Goal: Task Accomplishment & Management: Manage account settings

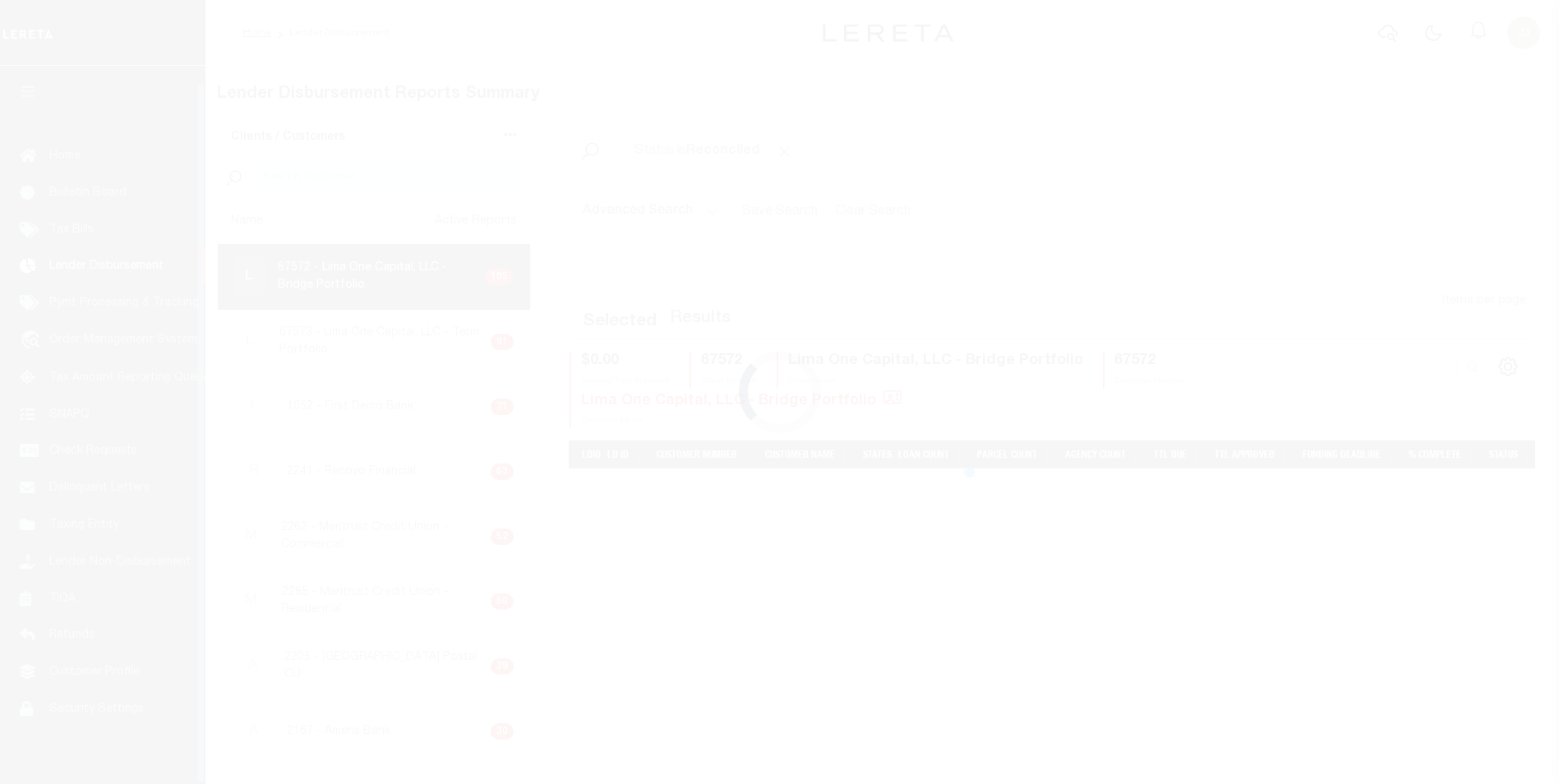
scroll to position [16, 0]
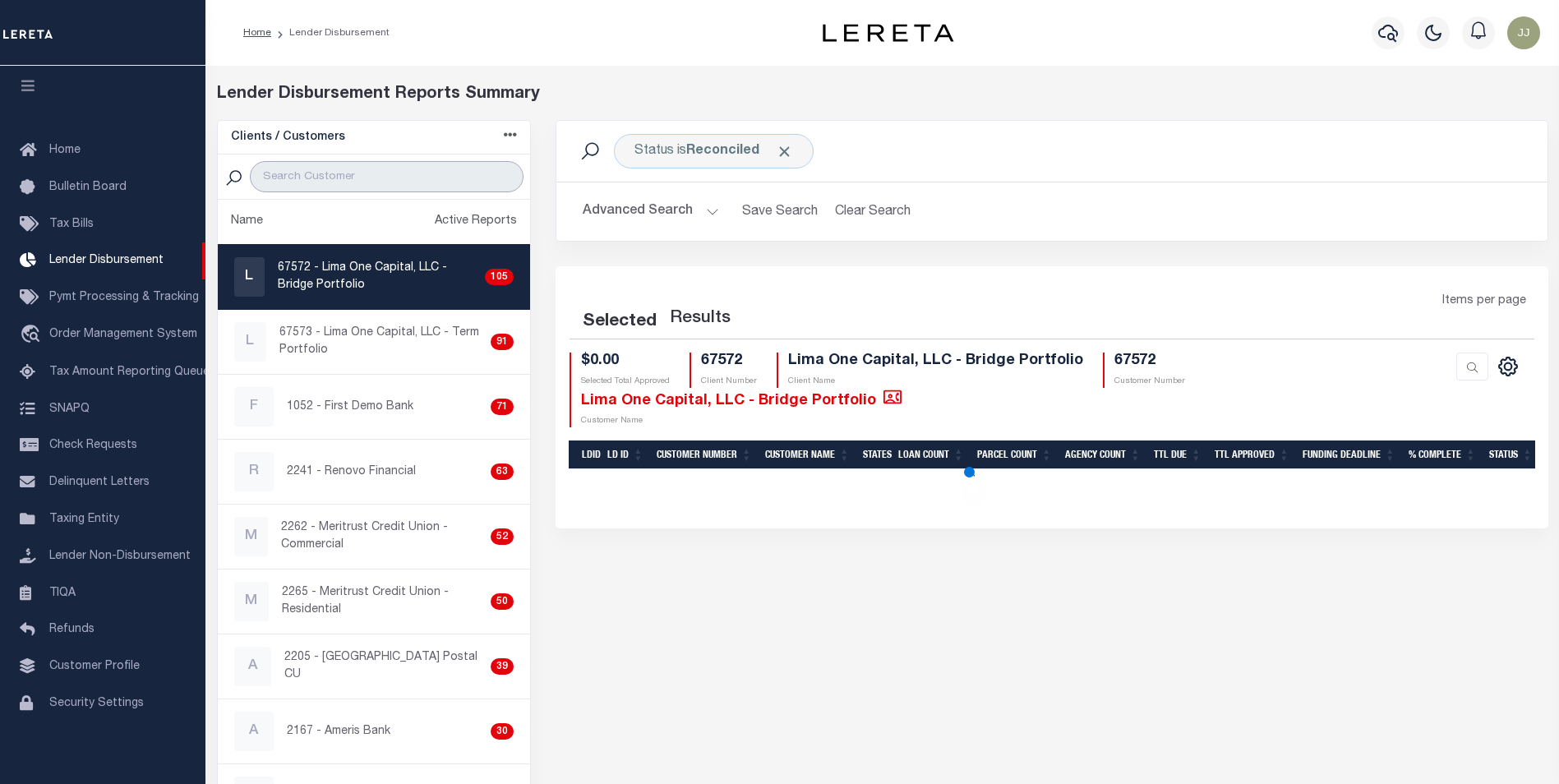
click at [394, 178] on input "search" at bounding box center [386, 176] width 274 height 31
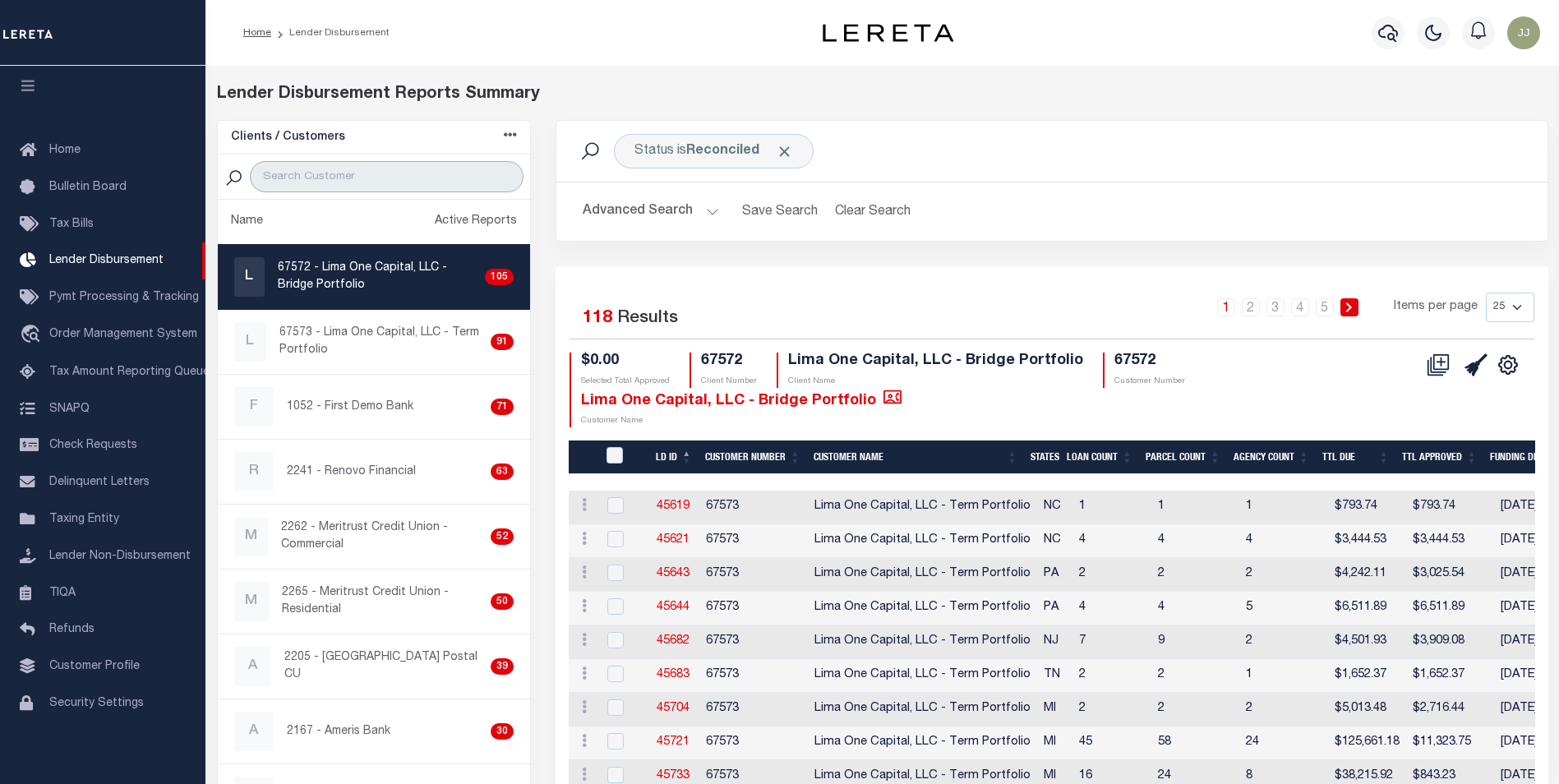
type input "GIT"
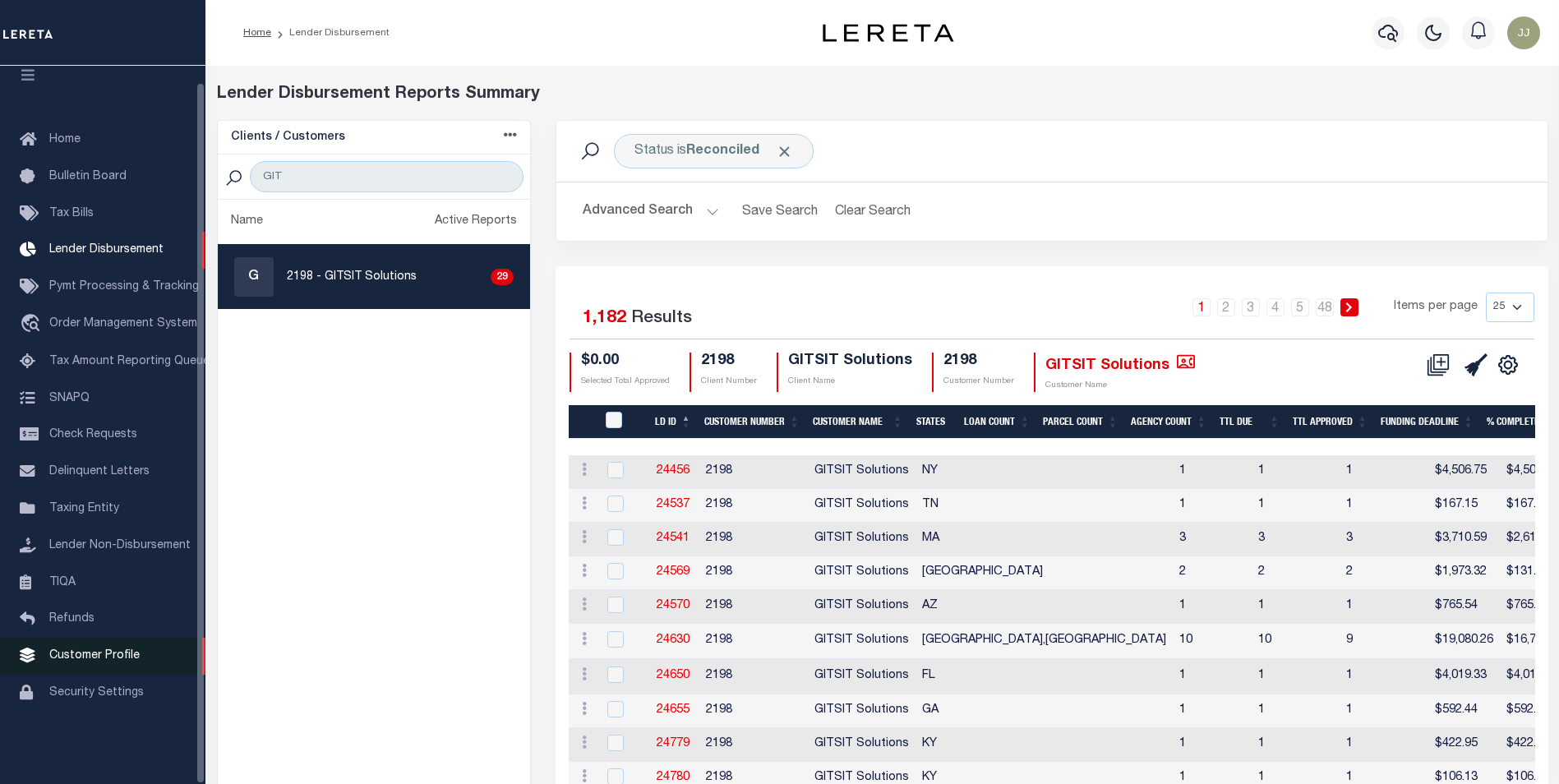
click at [116, 657] on link "Customer Profile" at bounding box center [102, 656] width 205 height 37
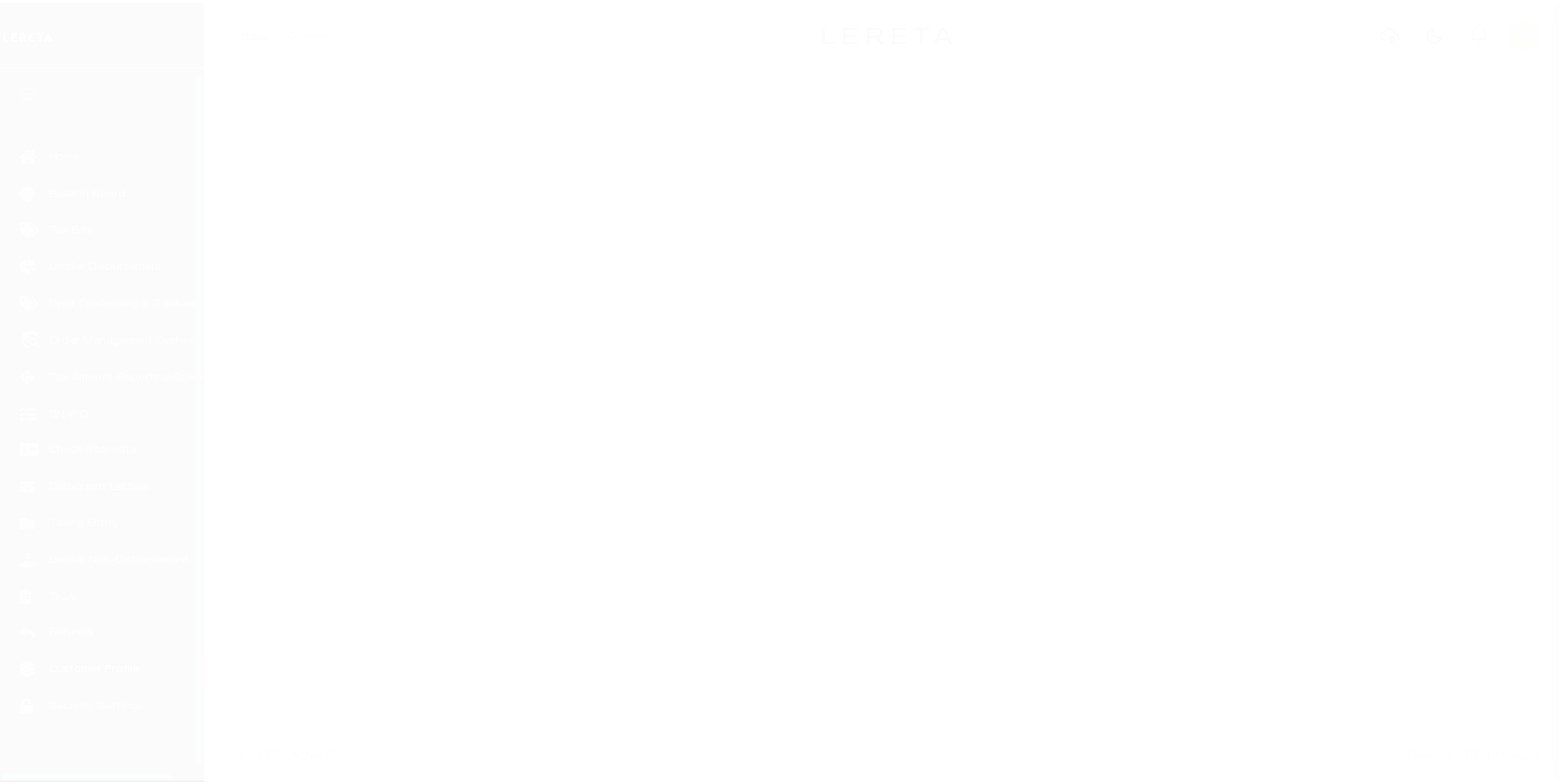
scroll to position [16, 0]
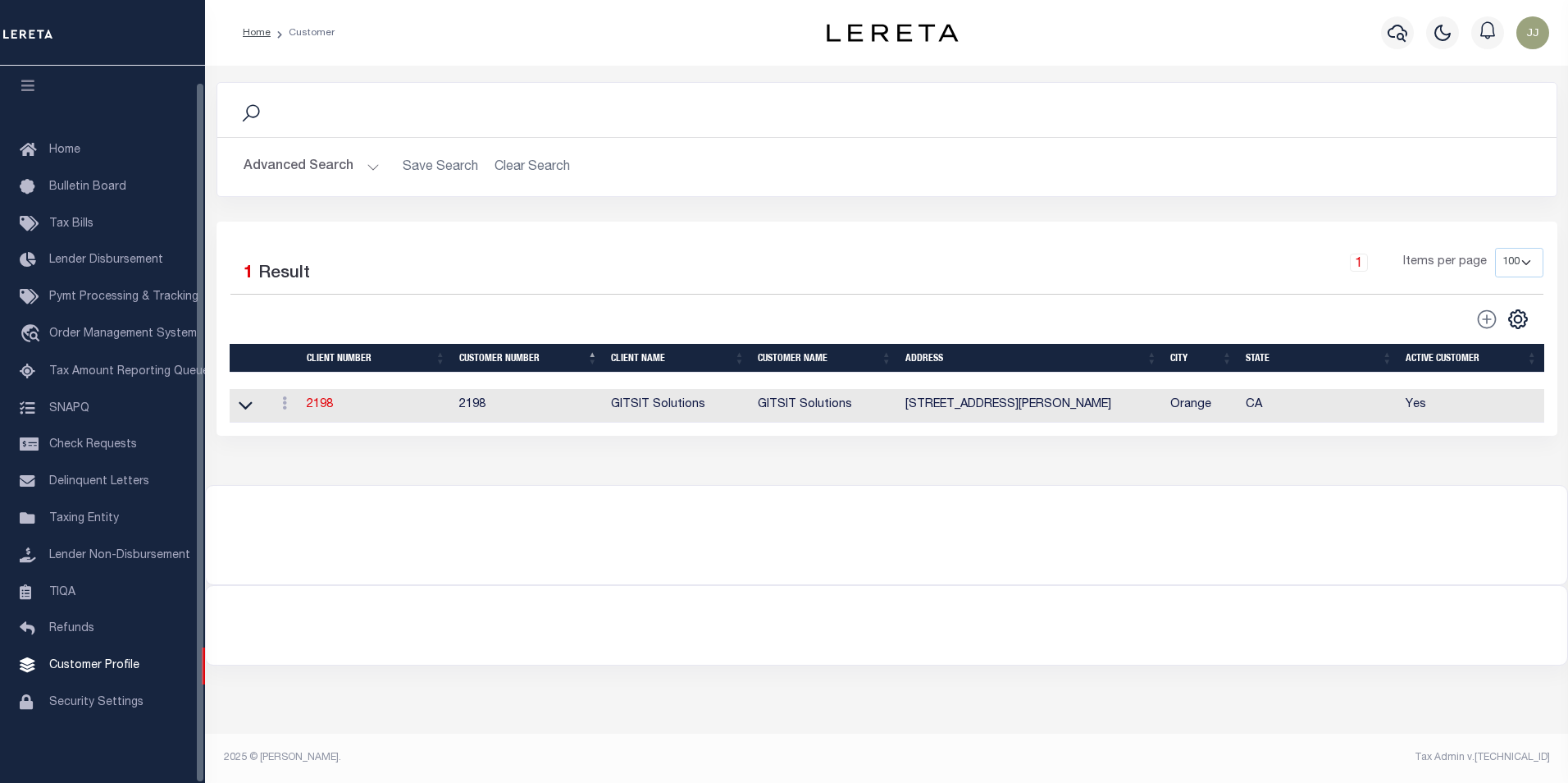
drag, startPoint x: 316, startPoint y: 154, endPoint x: 317, endPoint y: 165, distance: 11.0
click at [317, 159] on button "Advanced Search" at bounding box center [311, 167] width 136 height 32
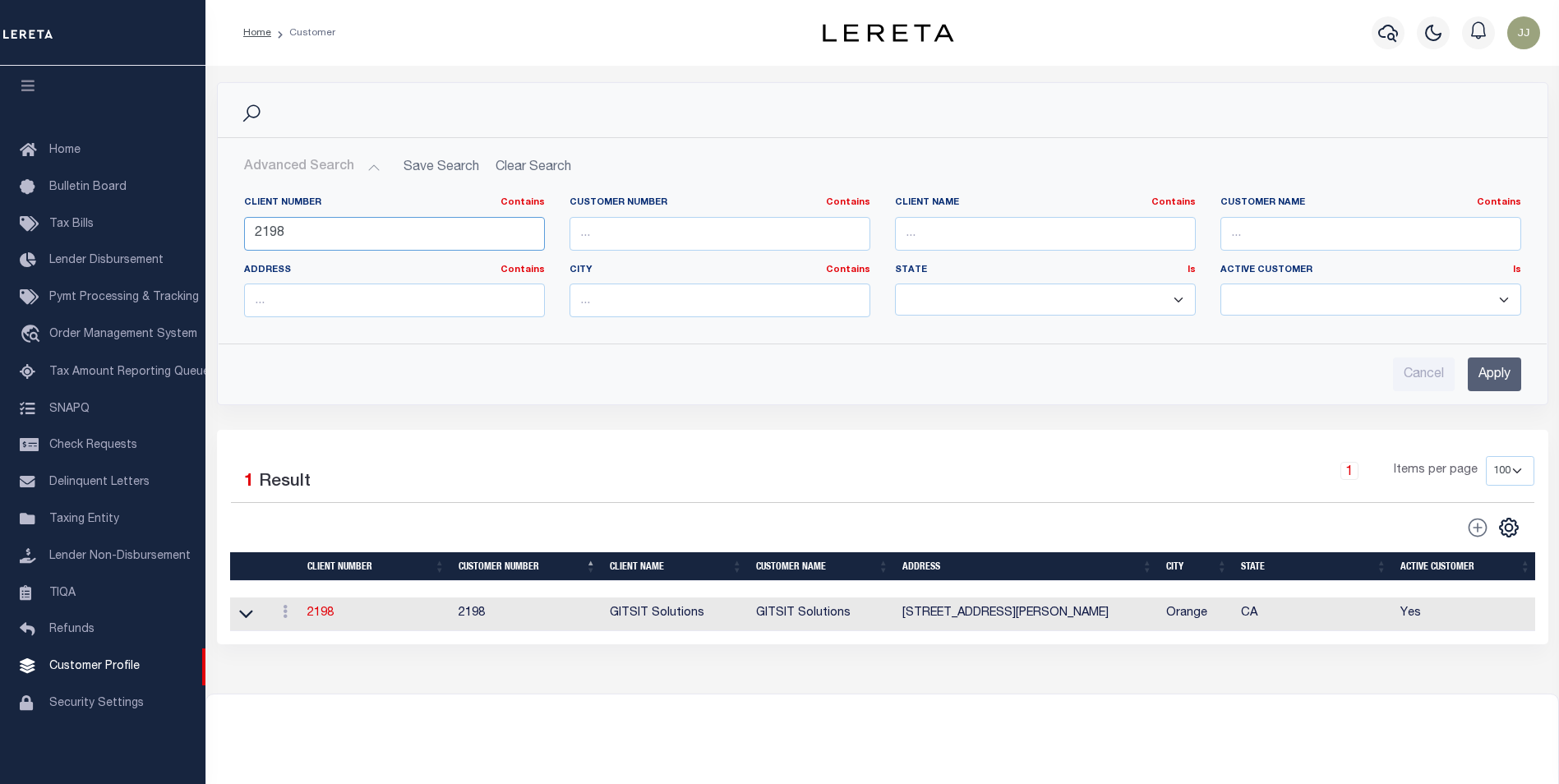
click at [331, 244] on input "2198" at bounding box center [394, 234] width 300 height 34
click at [1484, 377] on input "Apply" at bounding box center [1494, 374] width 54 height 34
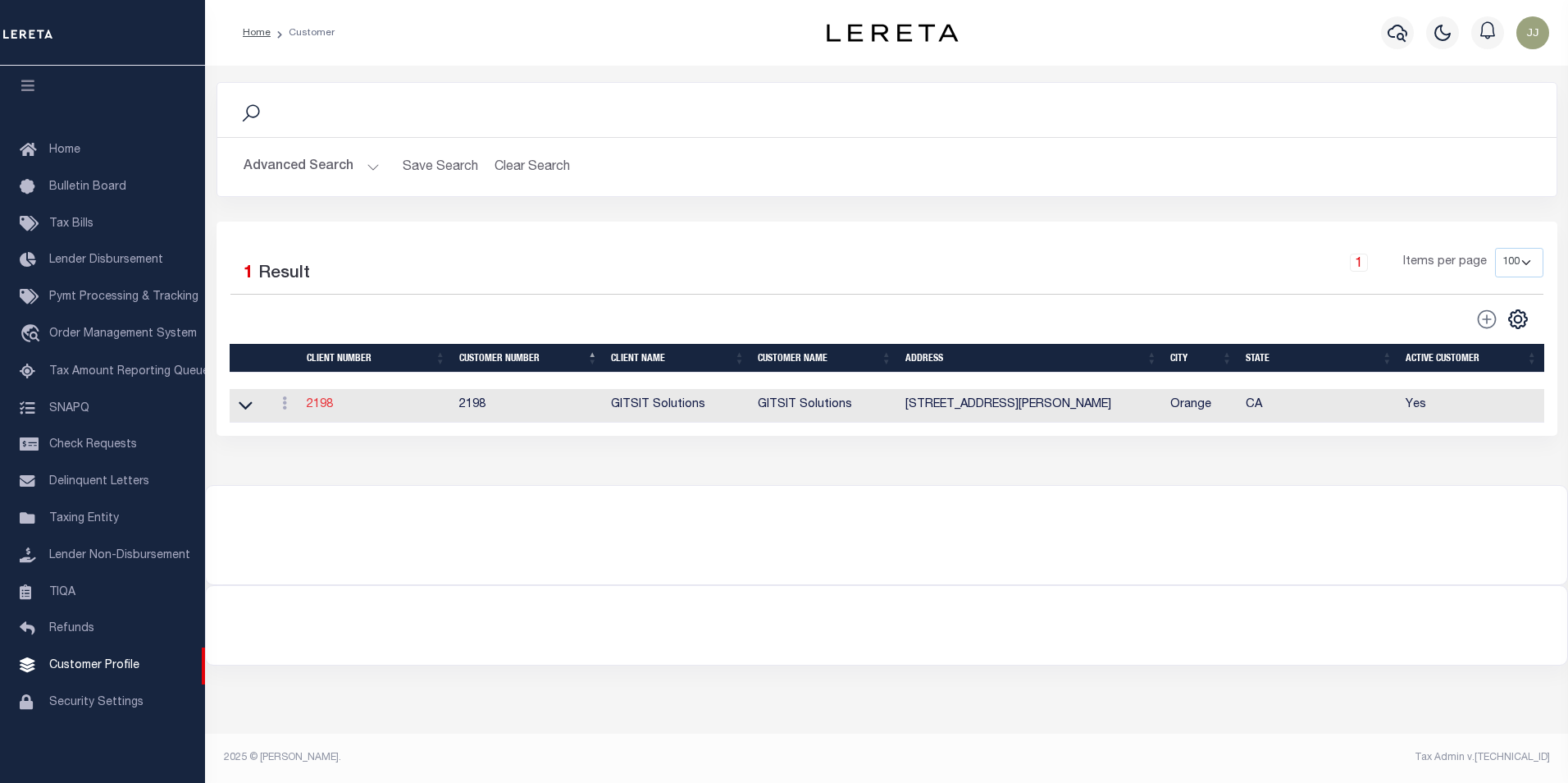
click at [325, 410] on link "2198" at bounding box center [320, 405] width 26 height 11
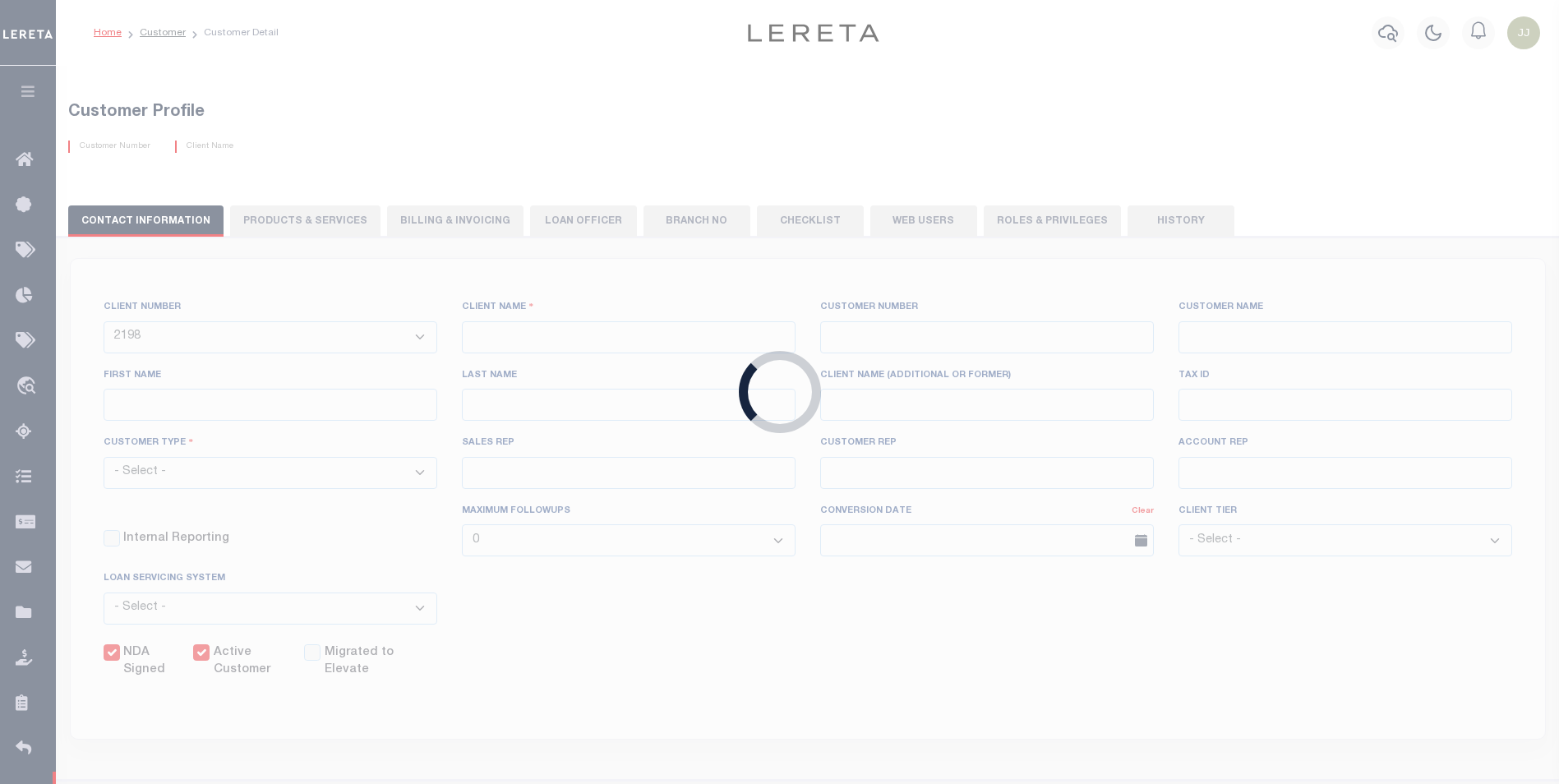
type input "GITSIT Solutions"
type input "2198"
type input "GITSIT Solutions"
type input "[PERSON_NAME]"
type input "Suttey"
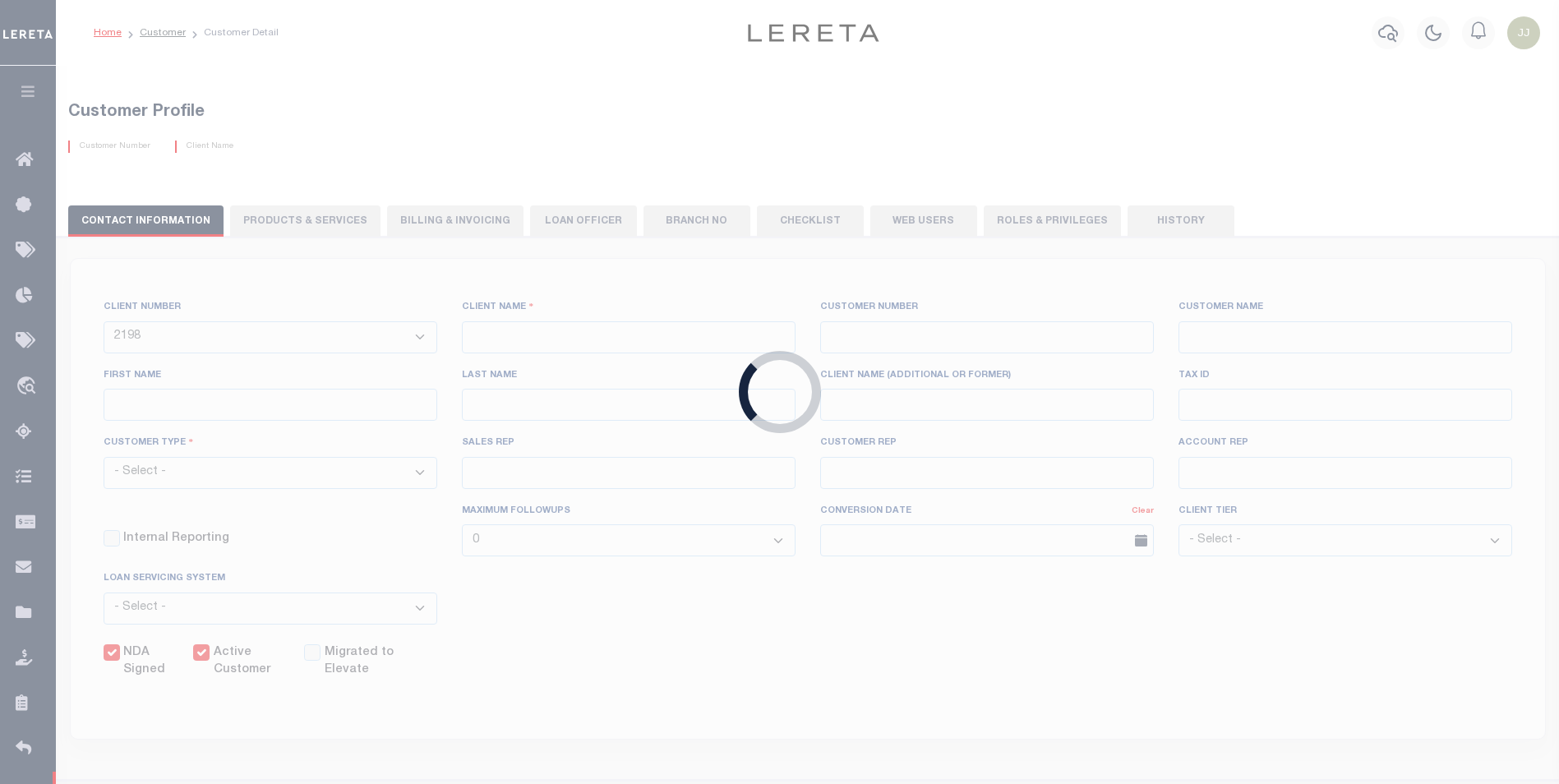
select select "Mixed Portfolio"
type input "[PERSON_NAME]"
checkbox input "true"
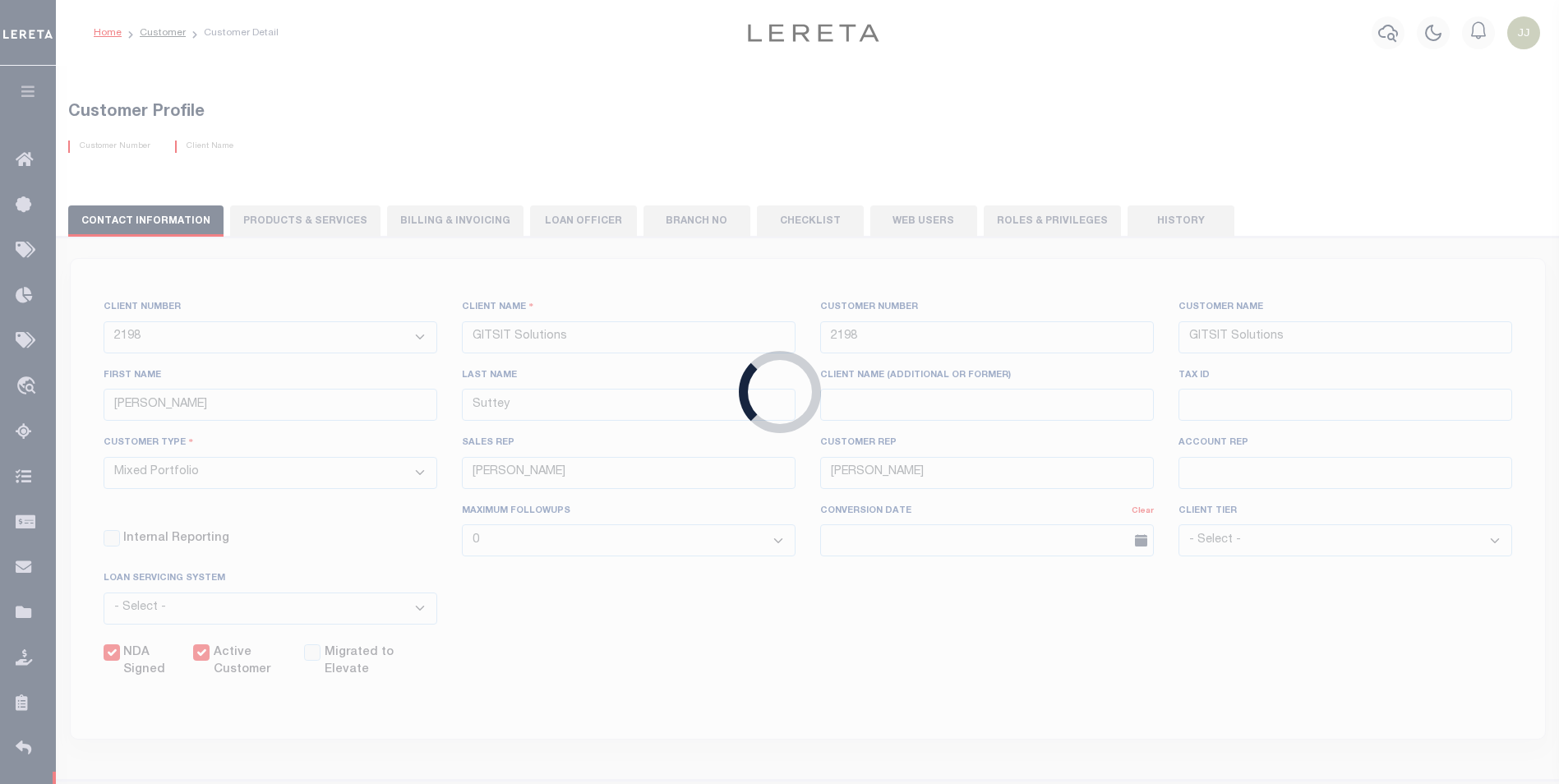
checkbox input "true"
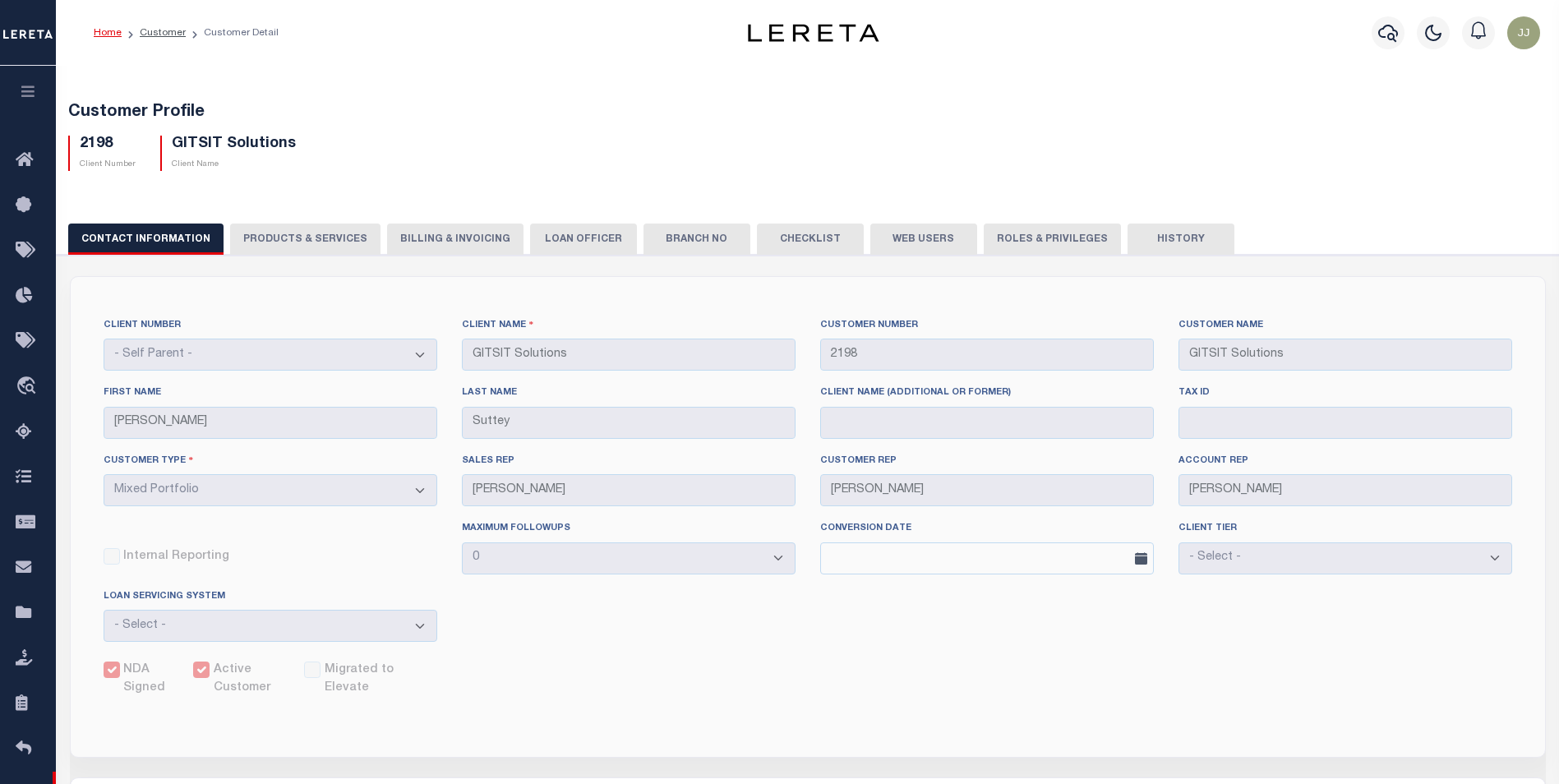
click at [587, 121] on h5 "Customer Profile" at bounding box center [807, 112] width 1479 height 20
